Goal: Task Accomplishment & Management: Complete application form

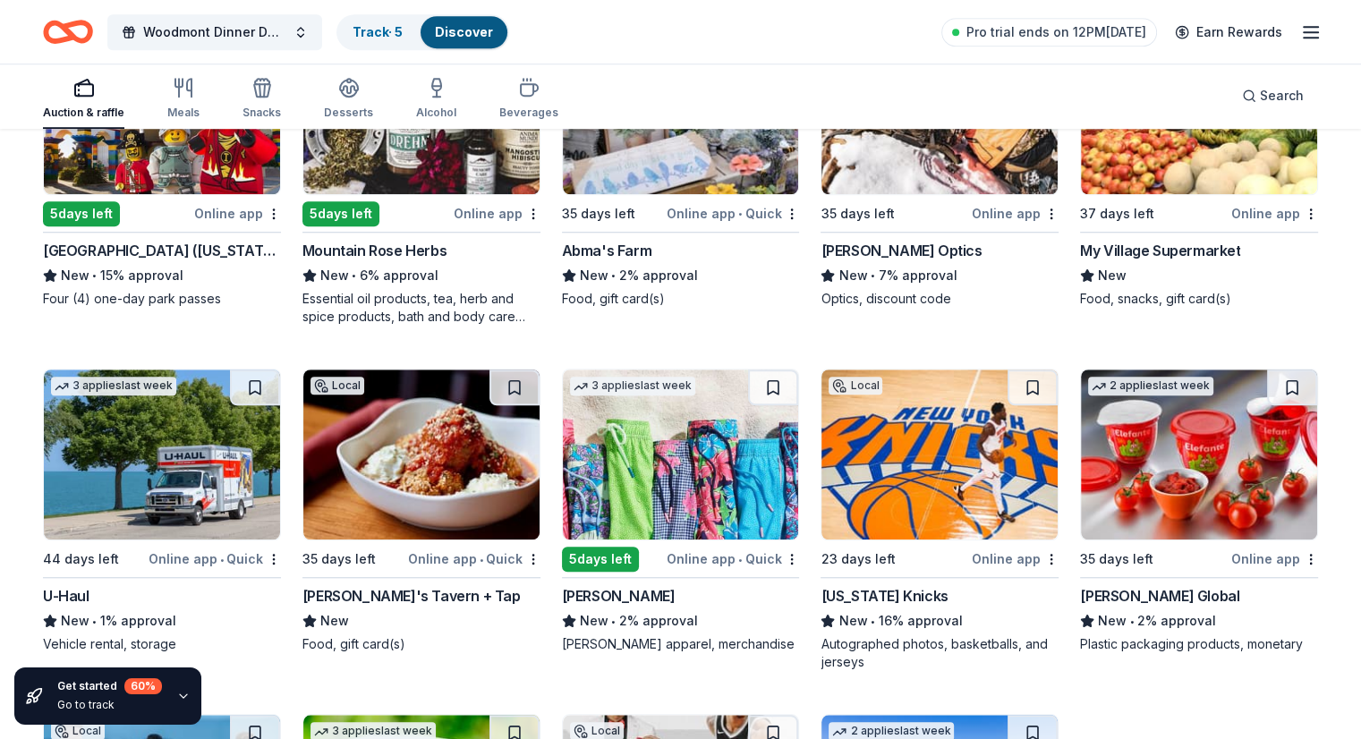
scroll to position [8229, 0]
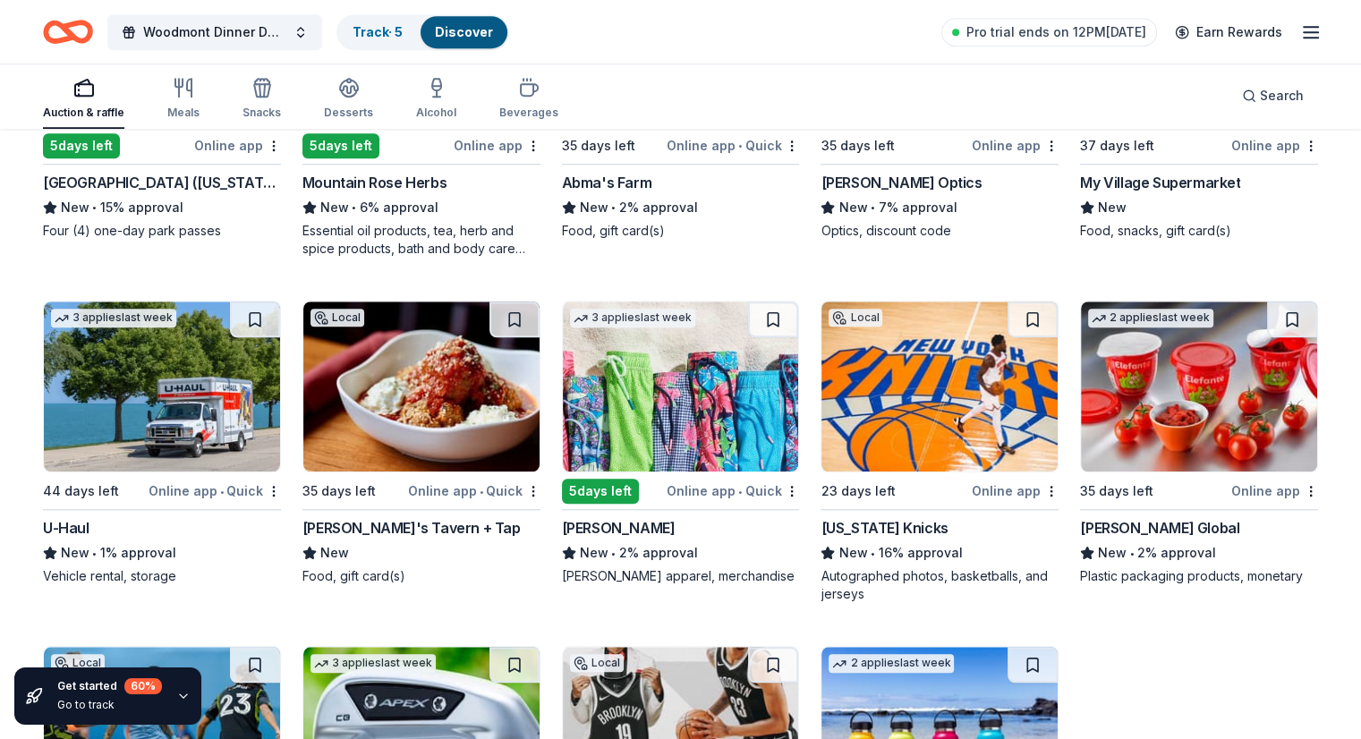
click at [898, 455] on img at bounding box center [939, 387] width 236 height 170
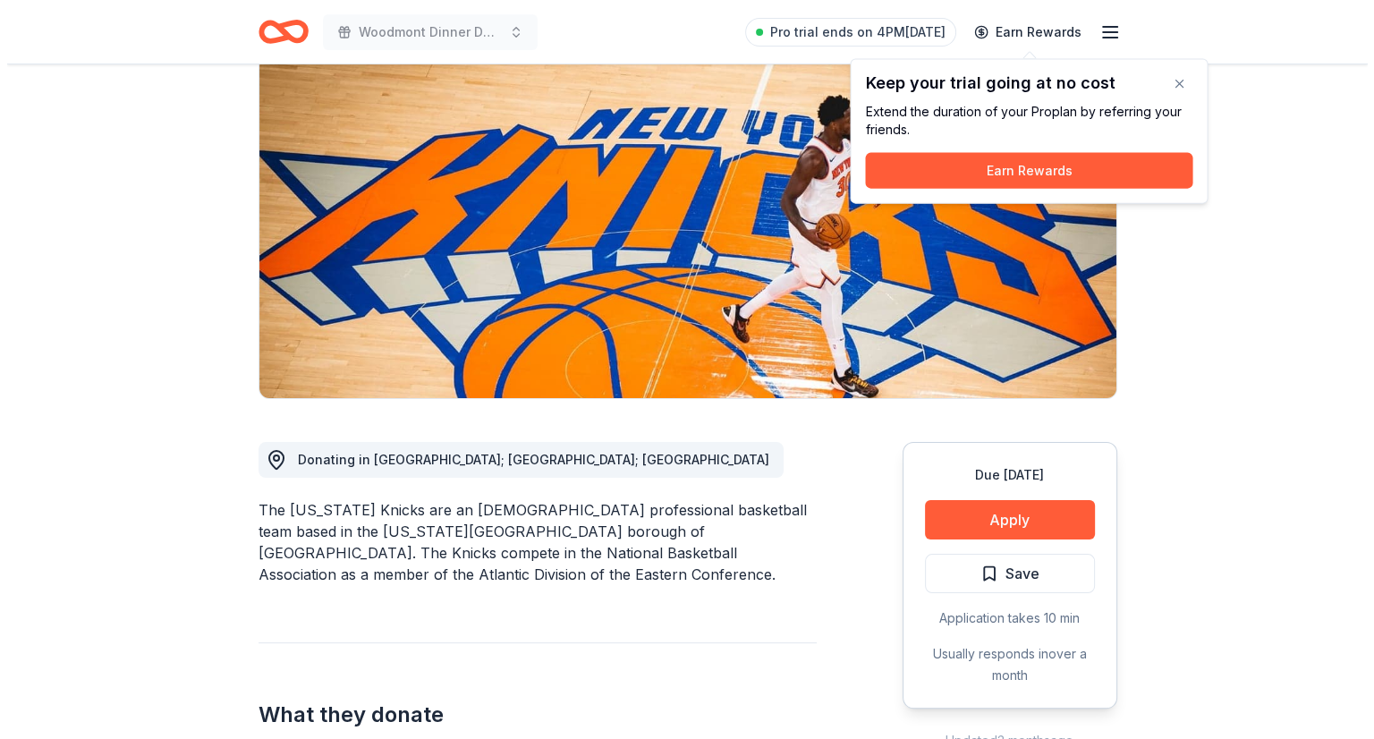
scroll to position [152, 0]
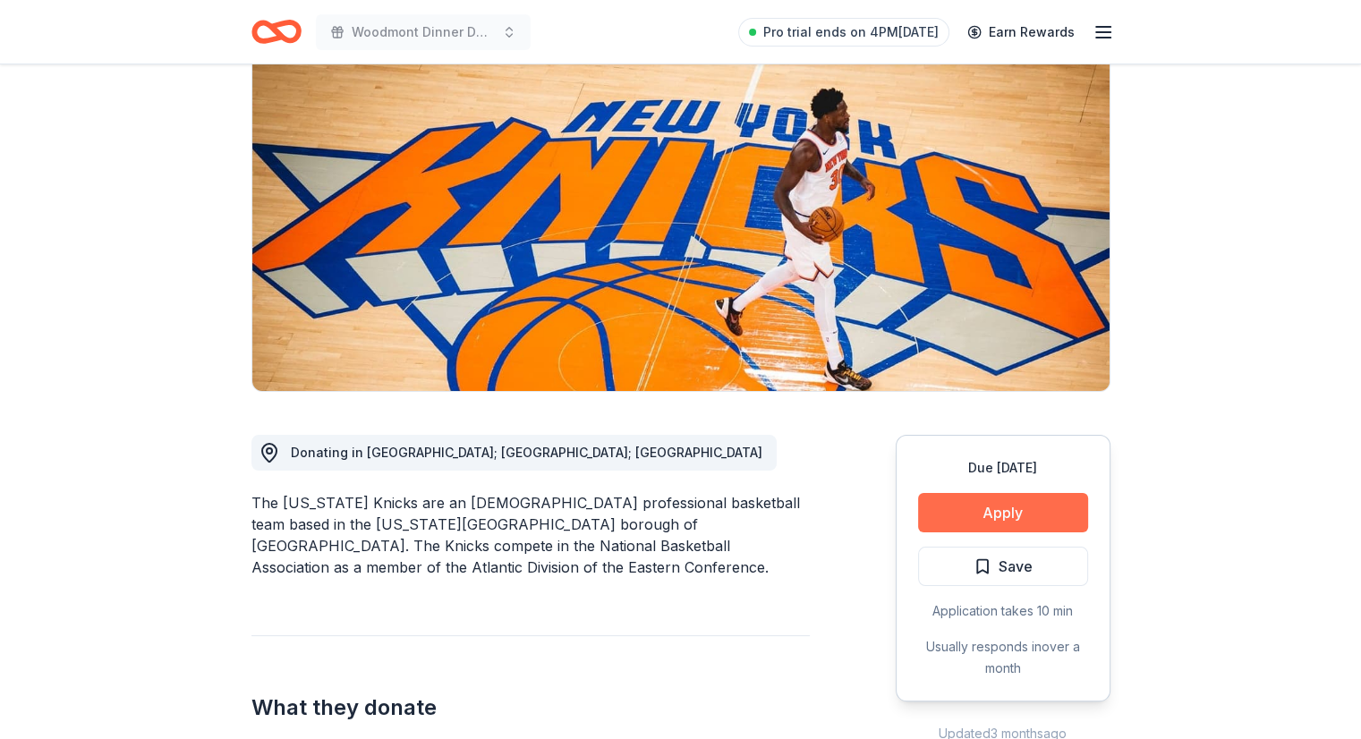
click at [1020, 513] on button "Apply" at bounding box center [1003, 512] width 170 height 39
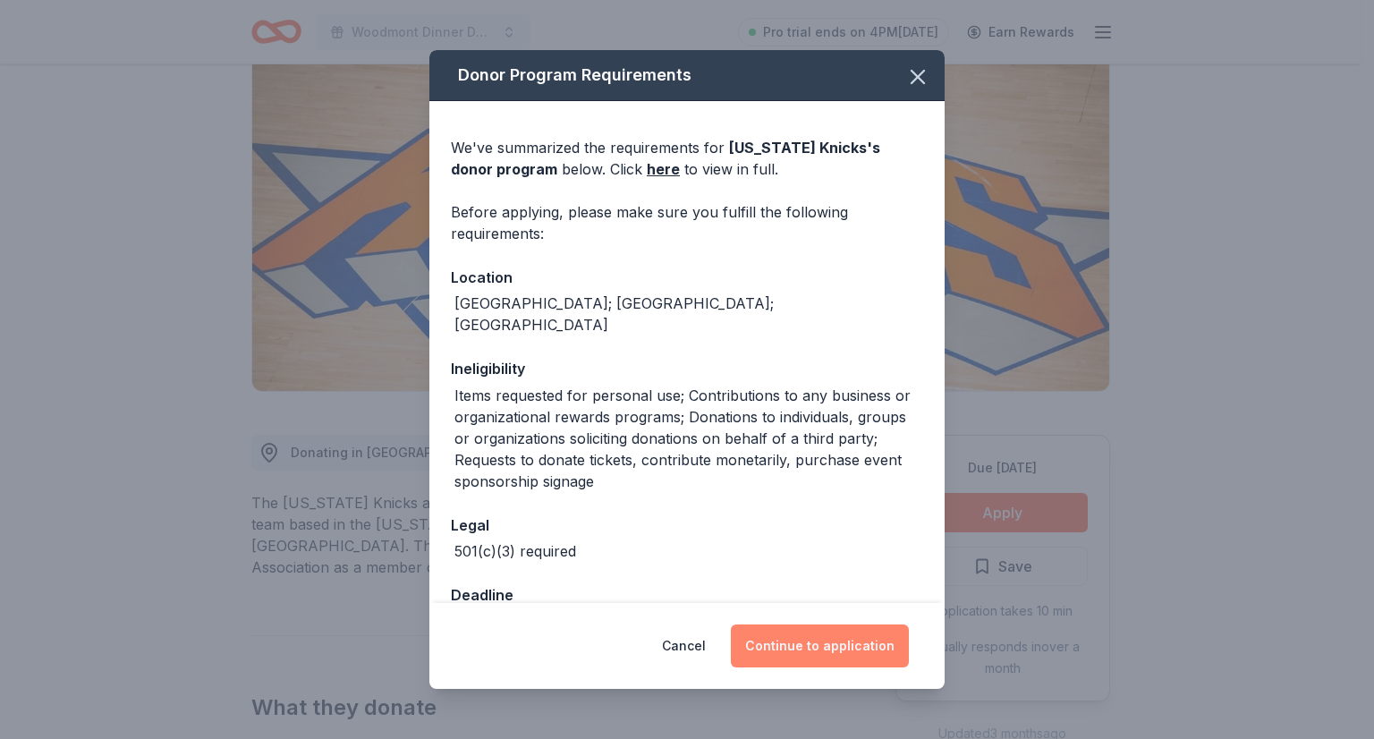
click at [799, 651] on button "Continue to application" at bounding box center [820, 646] width 178 height 43
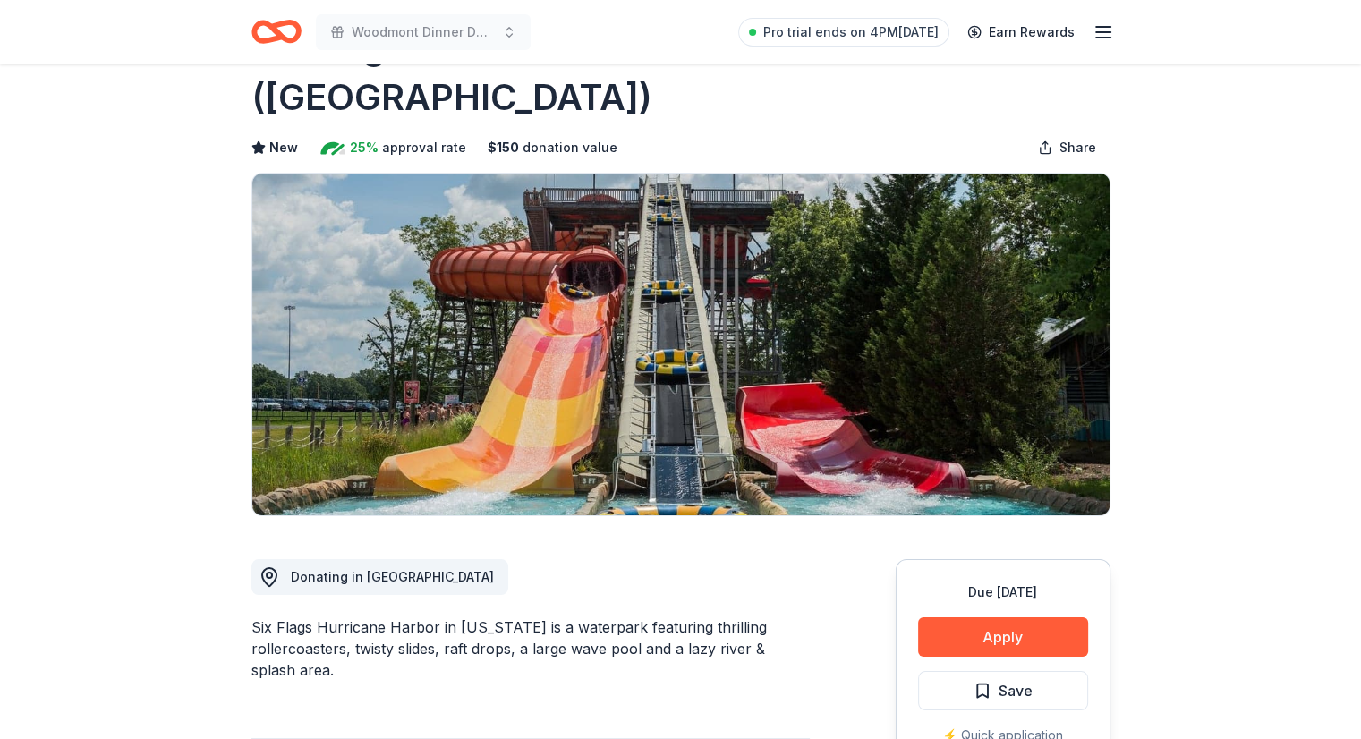
scroll to position [75, 0]
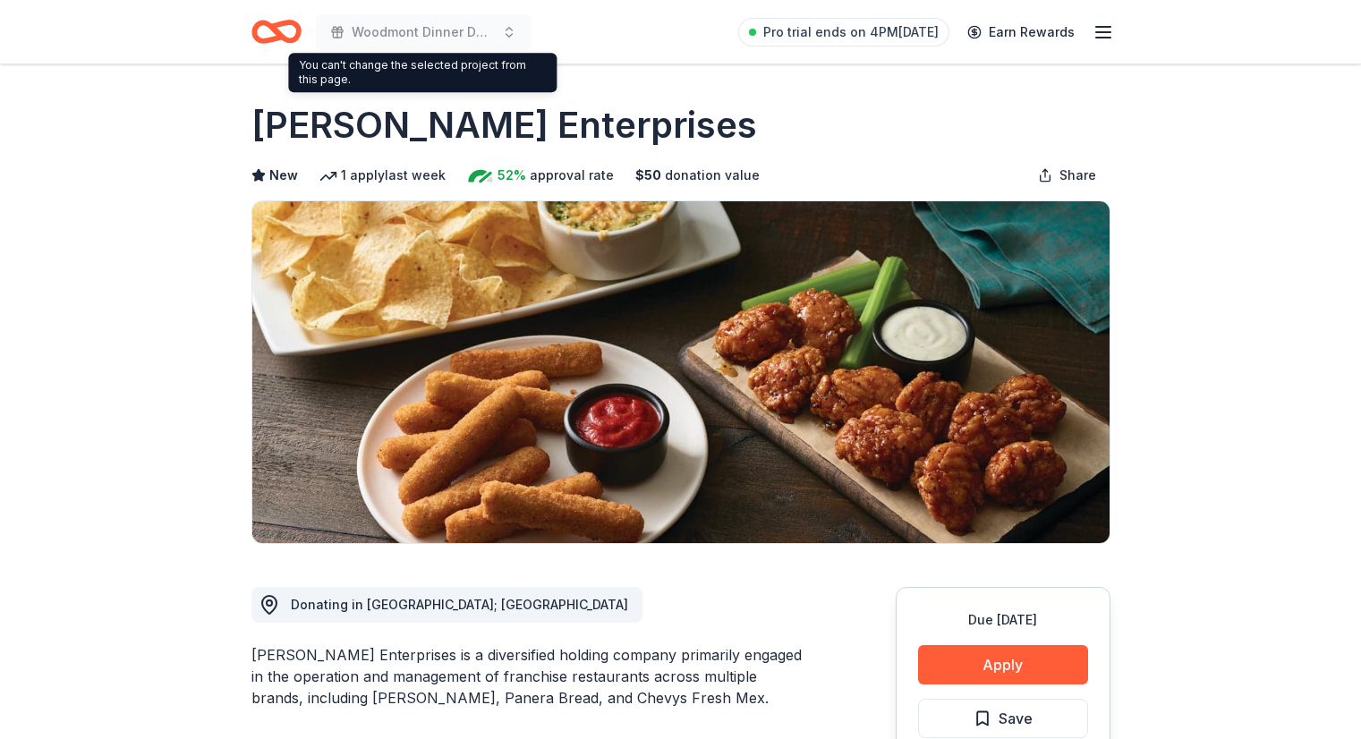
scroll to position [117, 0]
